Goal: Complete application form

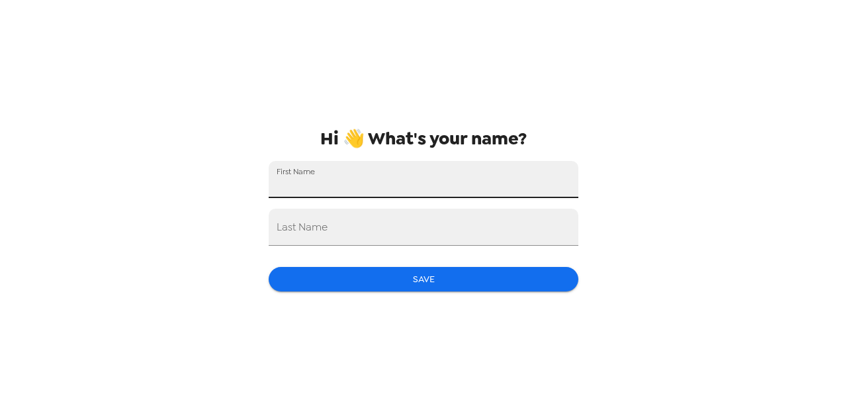
click at [413, 173] on input "First Name" at bounding box center [424, 179] width 310 height 37
type input "Kassady"
type input "Cheyunski"
click at [424, 286] on button "Save" at bounding box center [424, 279] width 310 height 24
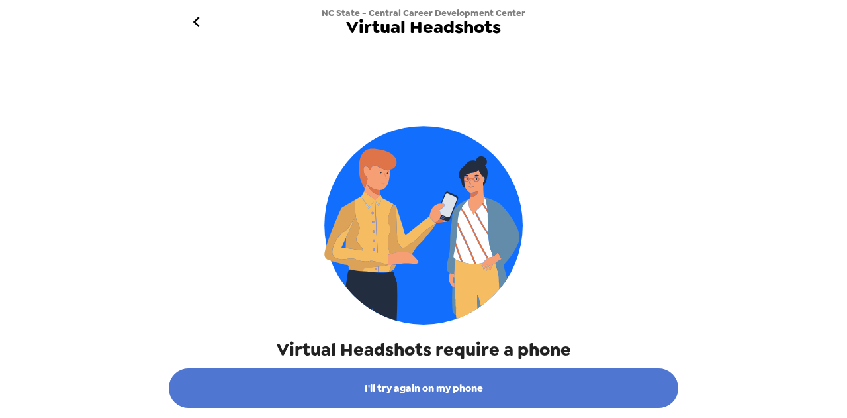
click at [491, 391] on button "I'll try again on my phone" at bounding box center [424, 388] width 510 height 40
